Goal: Task Accomplishment & Management: Manage account settings

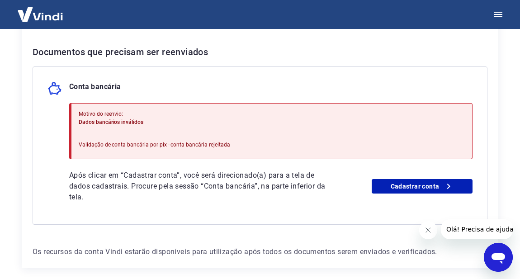
scroll to position [205, 0]
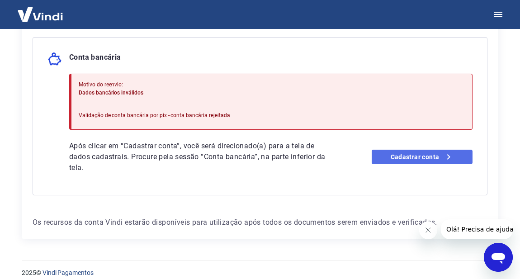
click at [387, 153] on link "Cadastrar conta" at bounding box center [422, 157] width 101 height 14
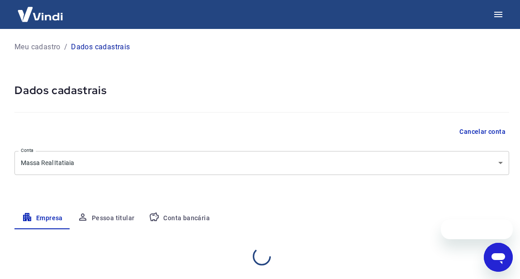
select select "RJ"
select select "business"
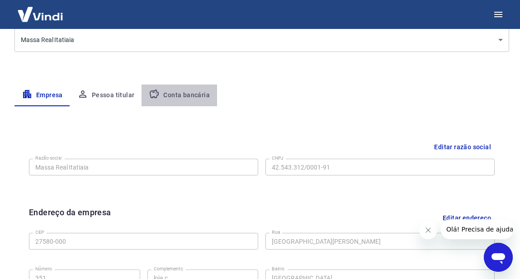
click at [182, 99] on button "Conta bancária" at bounding box center [178, 96] width 75 height 22
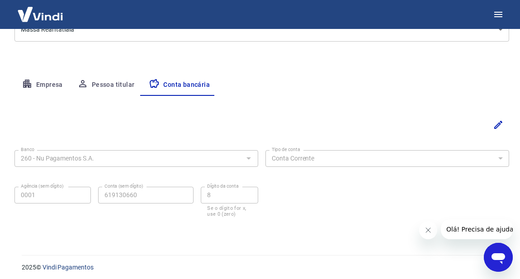
scroll to position [137, 0]
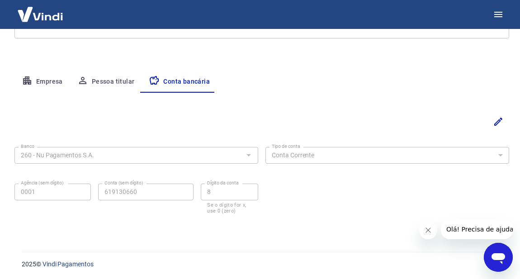
click at [118, 146] on div "Banco 260 - Nu Pagamentos S.A. Banco" at bounding box center [136, 154] width 244 height 22
click at [502, 121] on icon "Editar" at bounding box center [498, 121] width 11 height 11
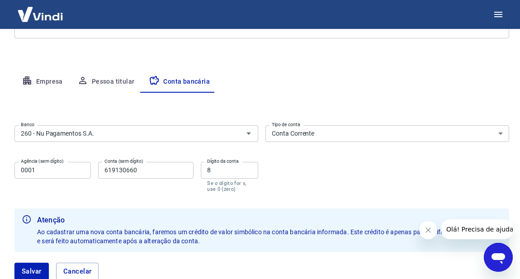
click at [497, 131] on select "Conta Corrente Conta Poupança" at bounding box center [387, 133] width 244 height 17
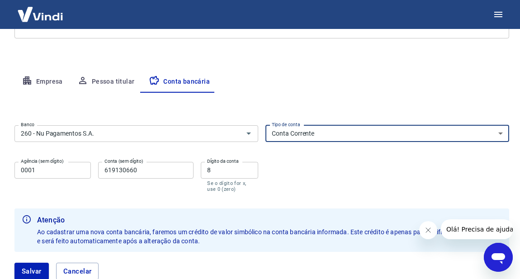
select select "3"
click at [265, 125] on select "Conta Corrente Conta Poupança" at bounding box center [387, 133] width 244 height 17
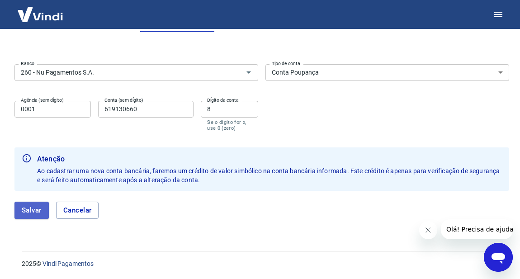
click at [32, 212] on button "Salvar" at bounding box center [31, 210] width 34 height 17
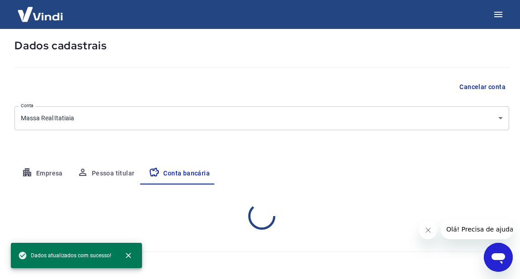
scroll to position [137, 0]
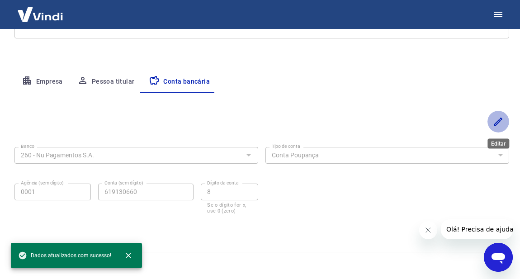
click at [498, 124] on icon "Editar" at bounding box center [498, 121] width 11 height 11
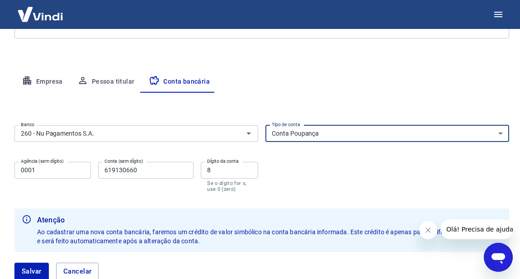
drag, startPoint x: 501, startPoint y: 130, endPoint x: 476, endPoint y: 140, distance: 26.4
click at [499, 131] on select "Conta Corrente Conta Poupança" at bounding box center [387, 133] width 244 height 17
select select "1"
click at [265, 125] on select "Conta Corrente Conta Poupança" at bounding box center [387, 133] width 244 height 17
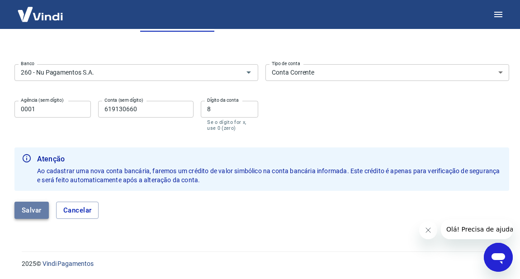
click at [23, 210] on button "Salvar" at bounding box center [31, 210] width 34 height 17
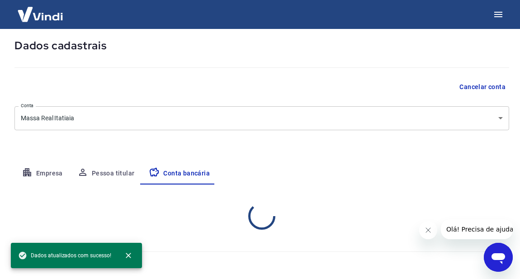
select select "1"
